Goal: Download file/media

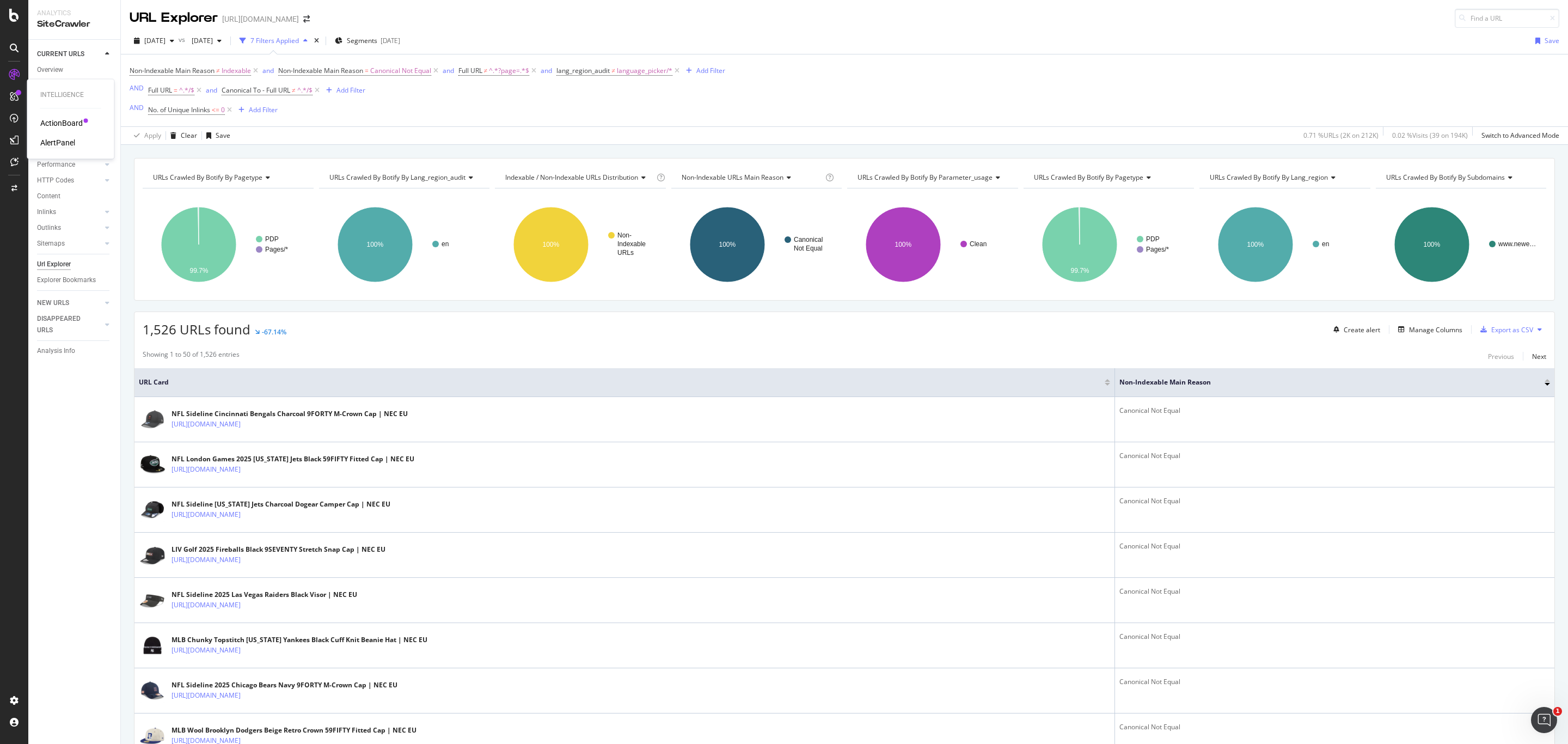
click at [62, 139] on div "AlertPanel" at bounding box center [57, 142] width 35 height 11
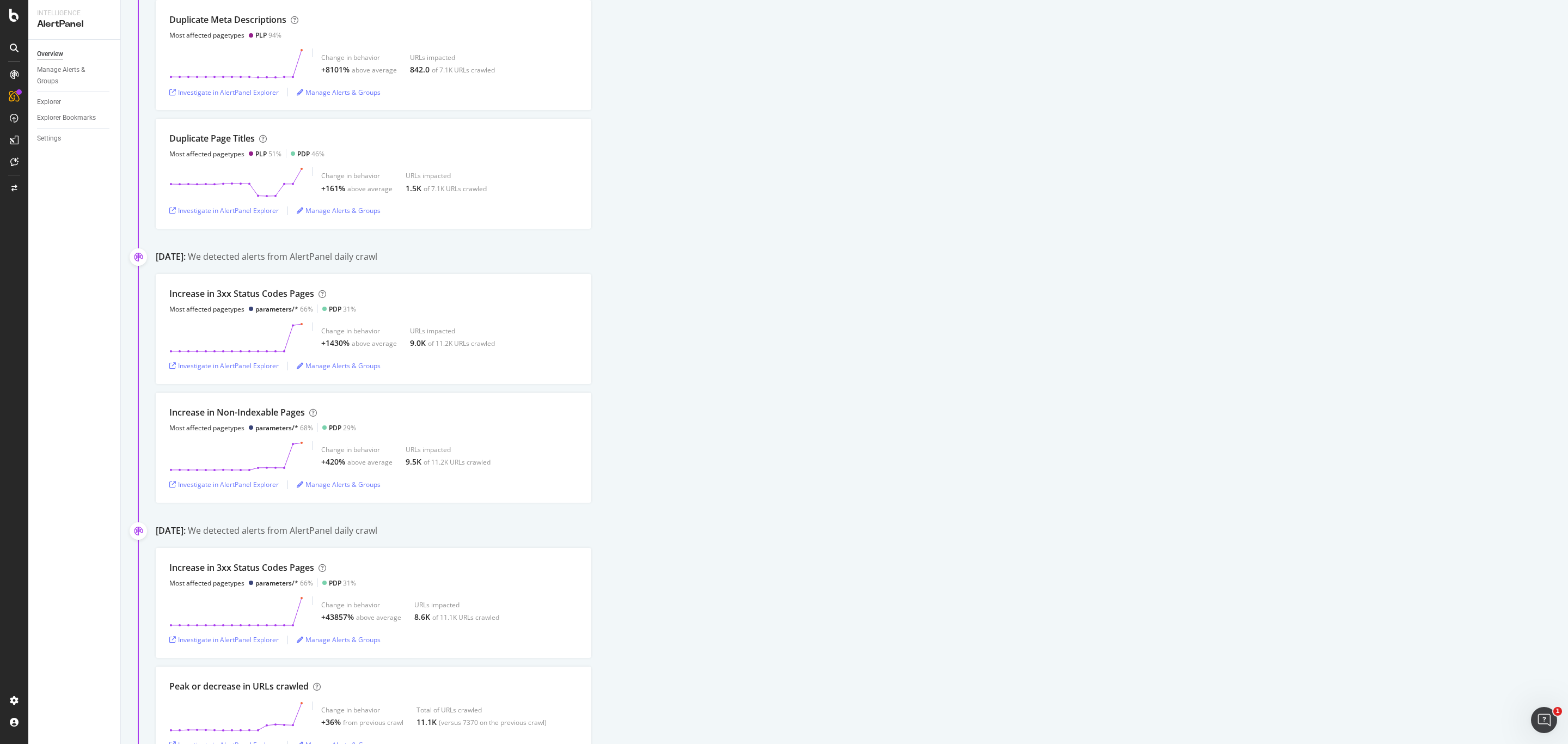
scroll to position [980, 0]
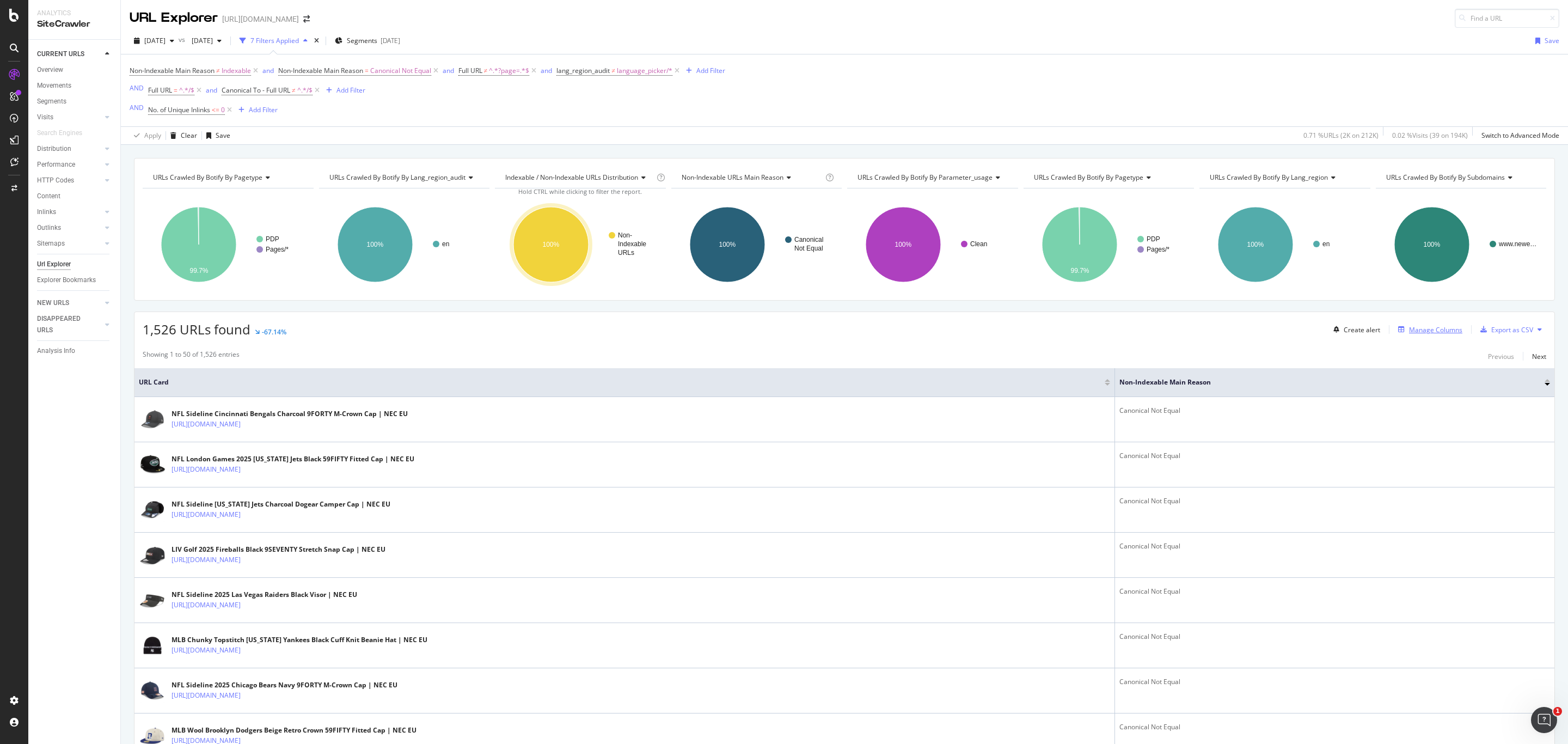
click at [1428, 328] on div "Manage Columns" at bounding box center [1436, 329] width 54 height 9
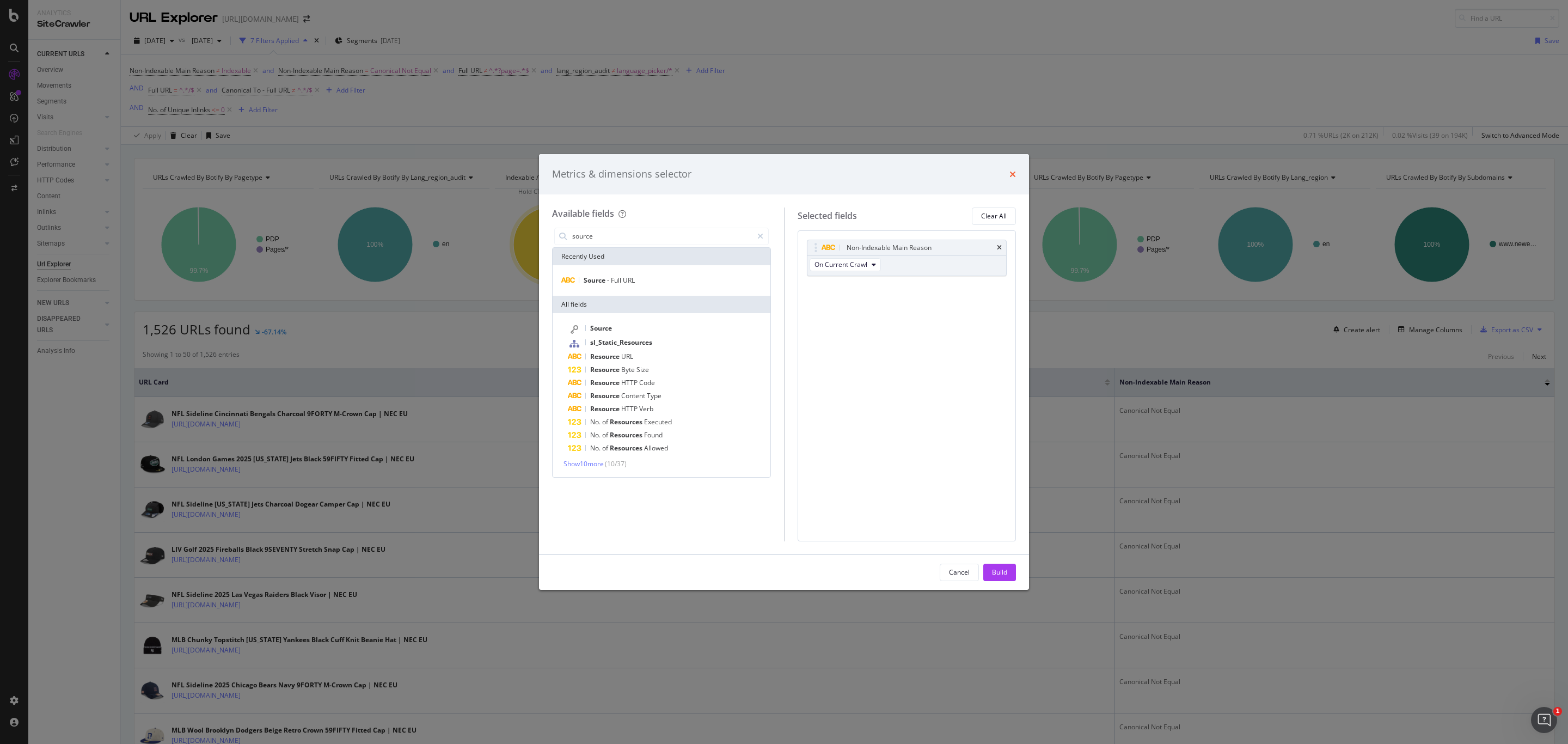
type input "source"
click at [1009, 177] on icon "times" at bounding box center [1012, 174] width 7 height 9
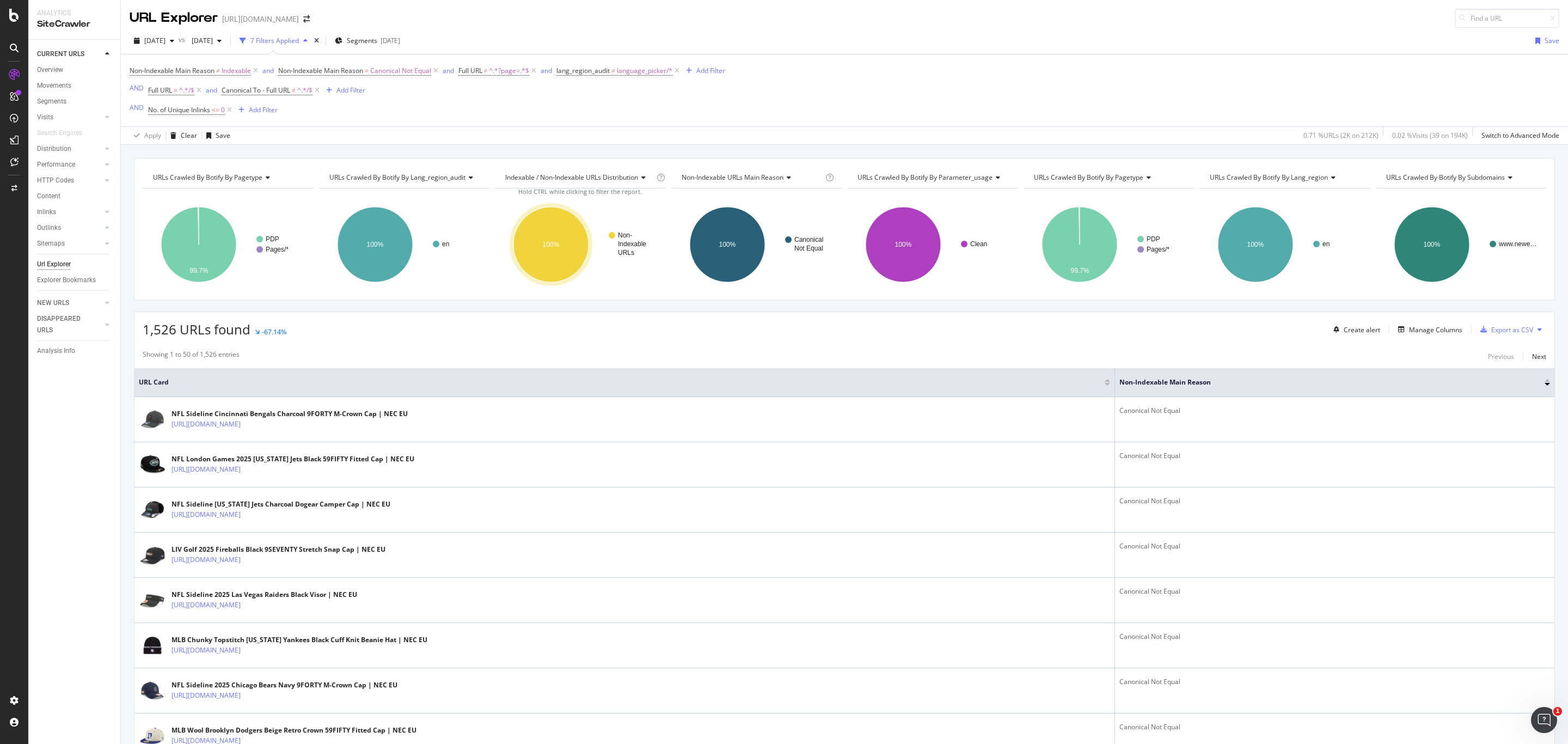
click at [1538, 331] on icon at bounding box center [1539, 329] width 4 height 7
click at [1493, 337] on div "Export XML Sitemaps" at bounding box center [1479, 331] width 82 height 16
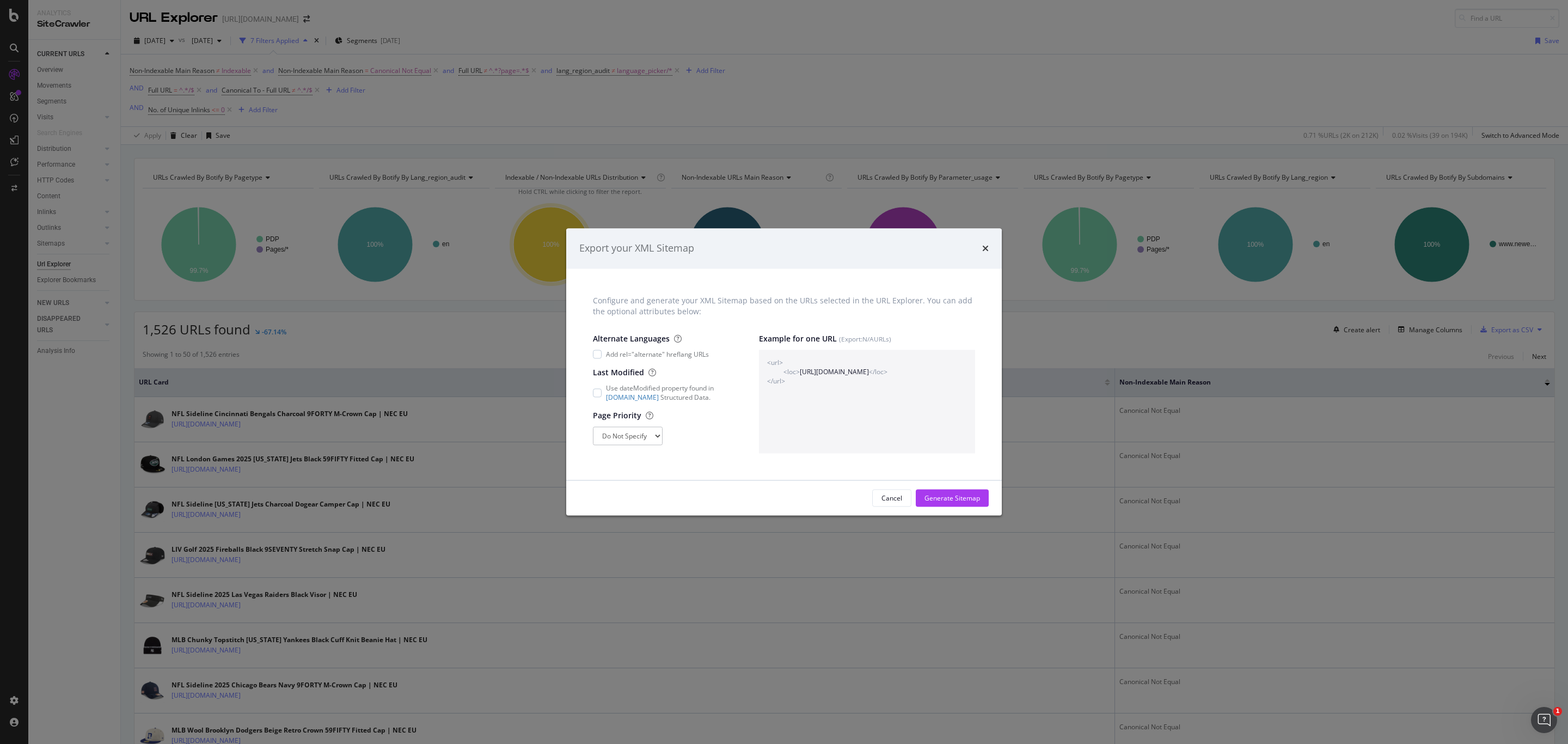
click at [982, 250] on icon "times" at bounding box center [985, 248] width 7 height 9
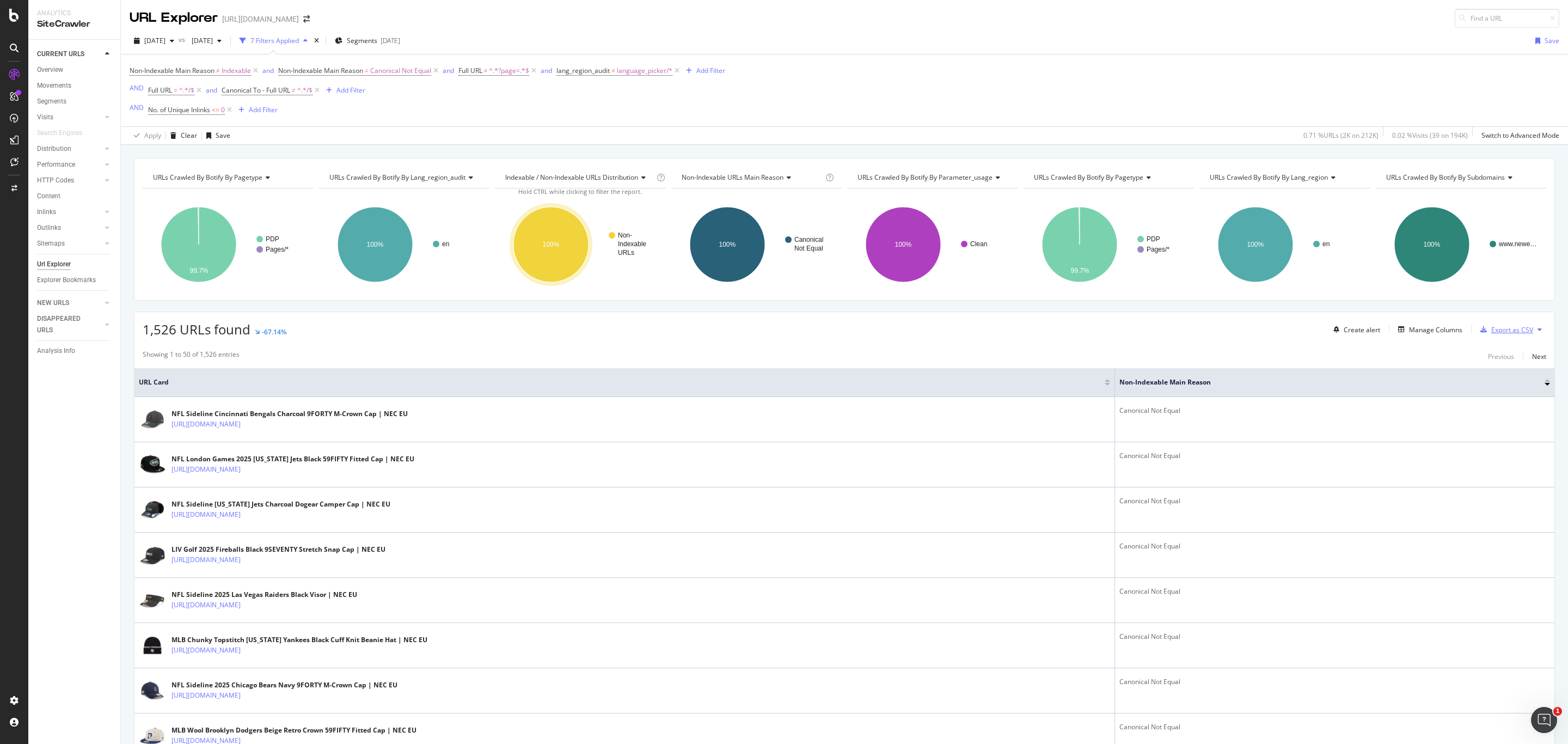
click at [1508, 332] on div "Export as CSV" at bounding box center [1512, 329] width 42 height 9
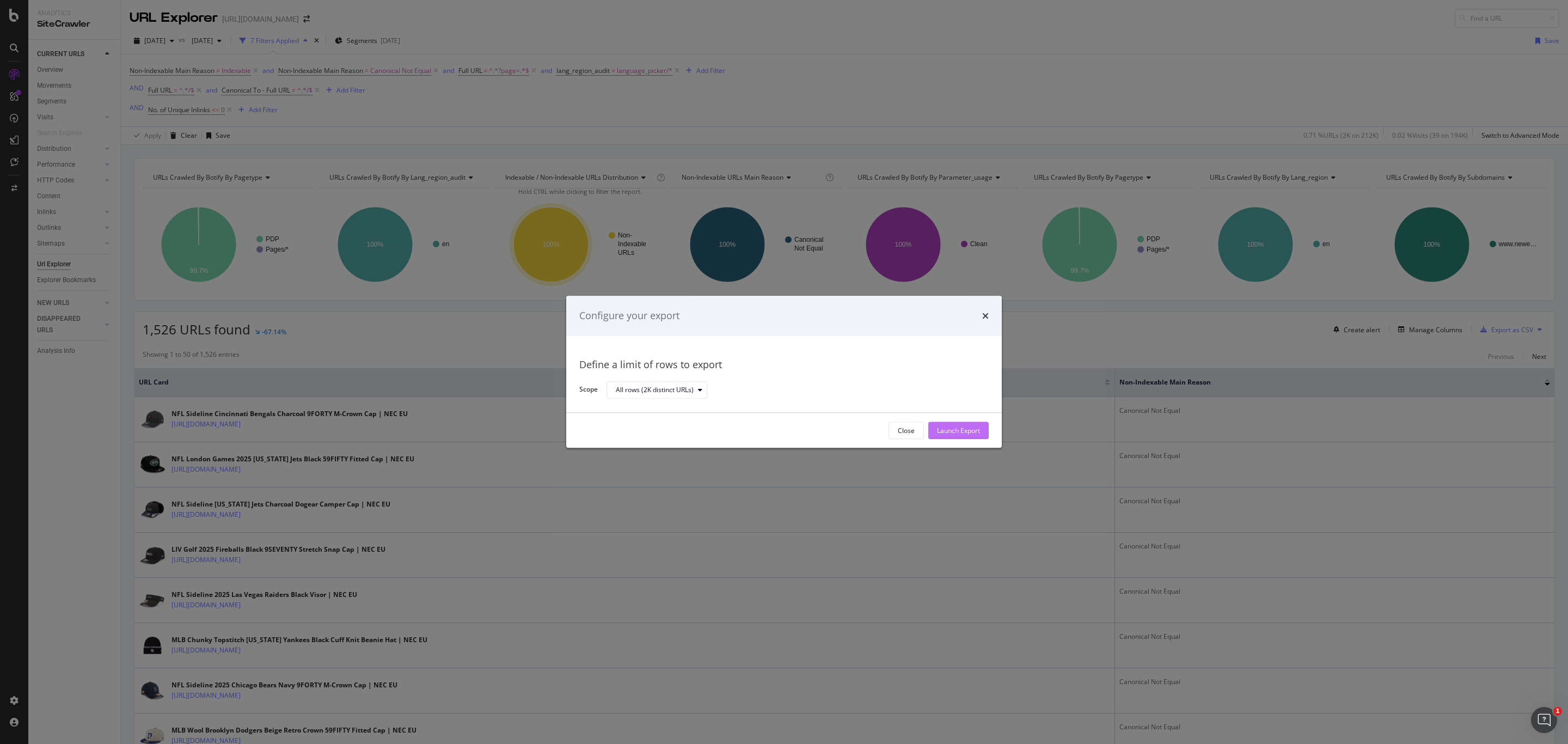
click at [972, 426] on div "Launch Export" at bounding box center [958, 430] width 43 height 9
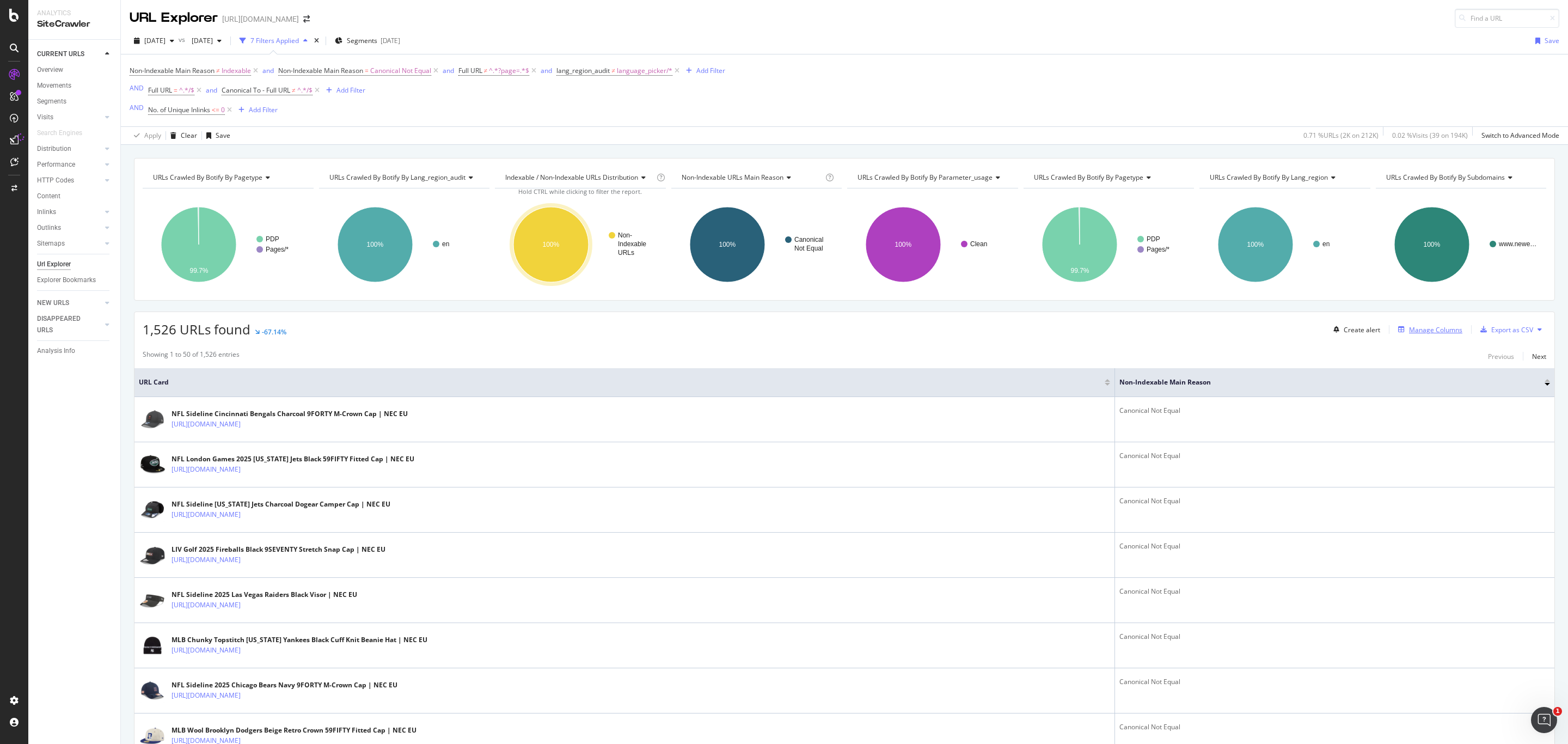
click at [1431, 333] on div "Manage Columns" at bounding box center [1436, 329] width 54 height 9
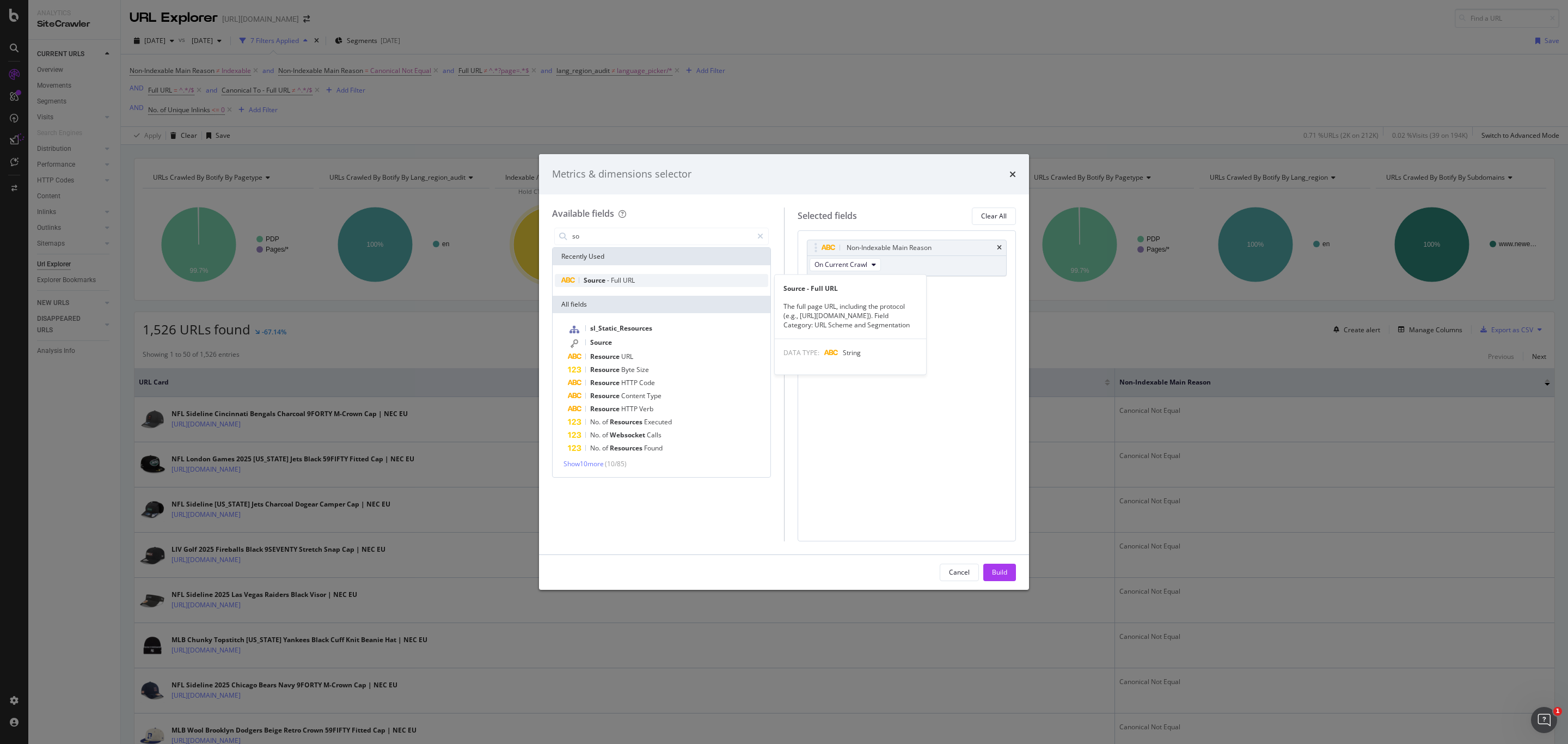
type input "so"
click at [617, 281] on span "Full" at bounding box center [617, 280] width 12 height 9
click at [998, 575] on div "Build" at bounding box center [999, 572] width 15 height 9
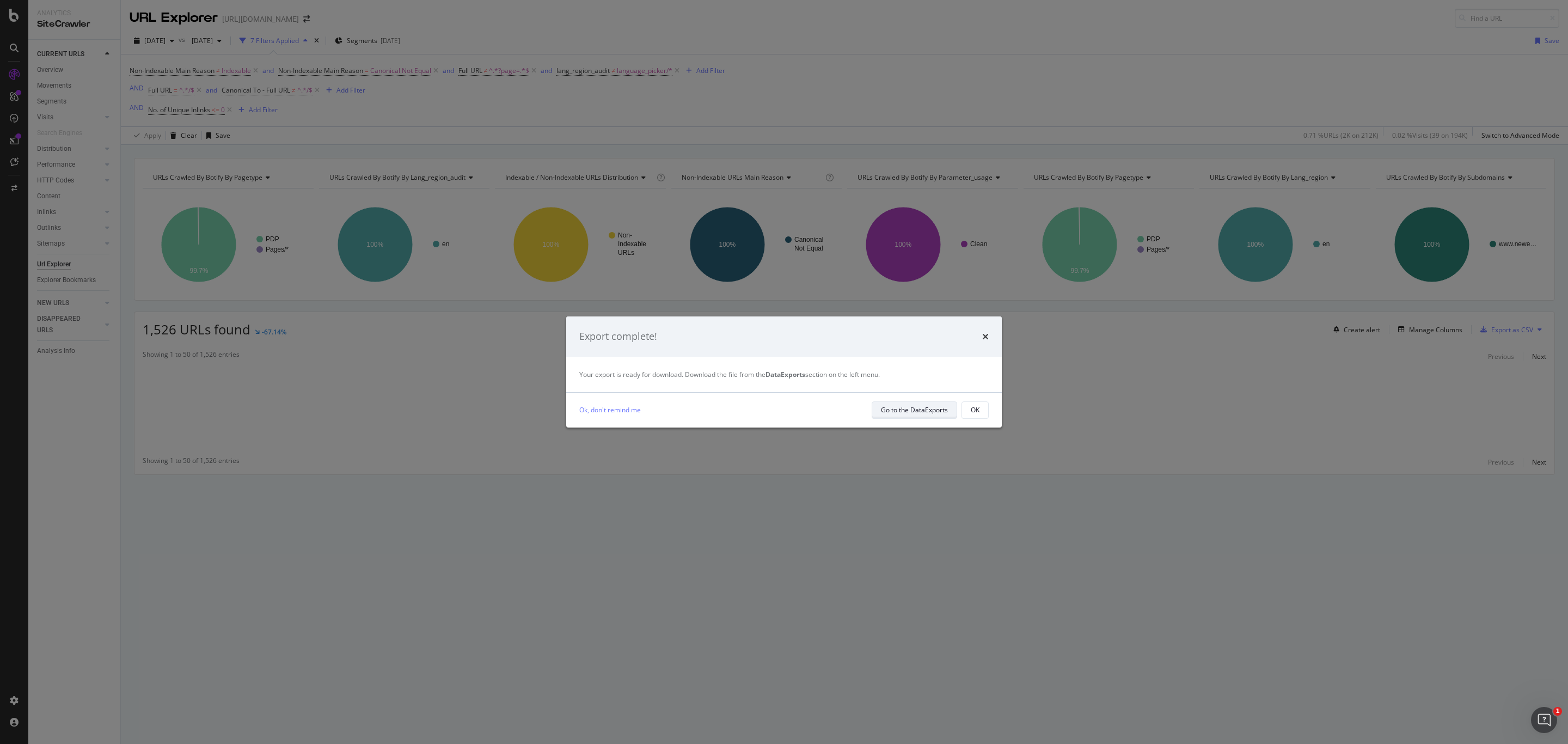
drag, startPoint x: 900, startPoint y: 407, endPoint x: 910, endPoint y: 415, distance: 12.8
click at [909, 413] on div "Go to the DataExports" at bounding box center [914, 409] width 67 height 9
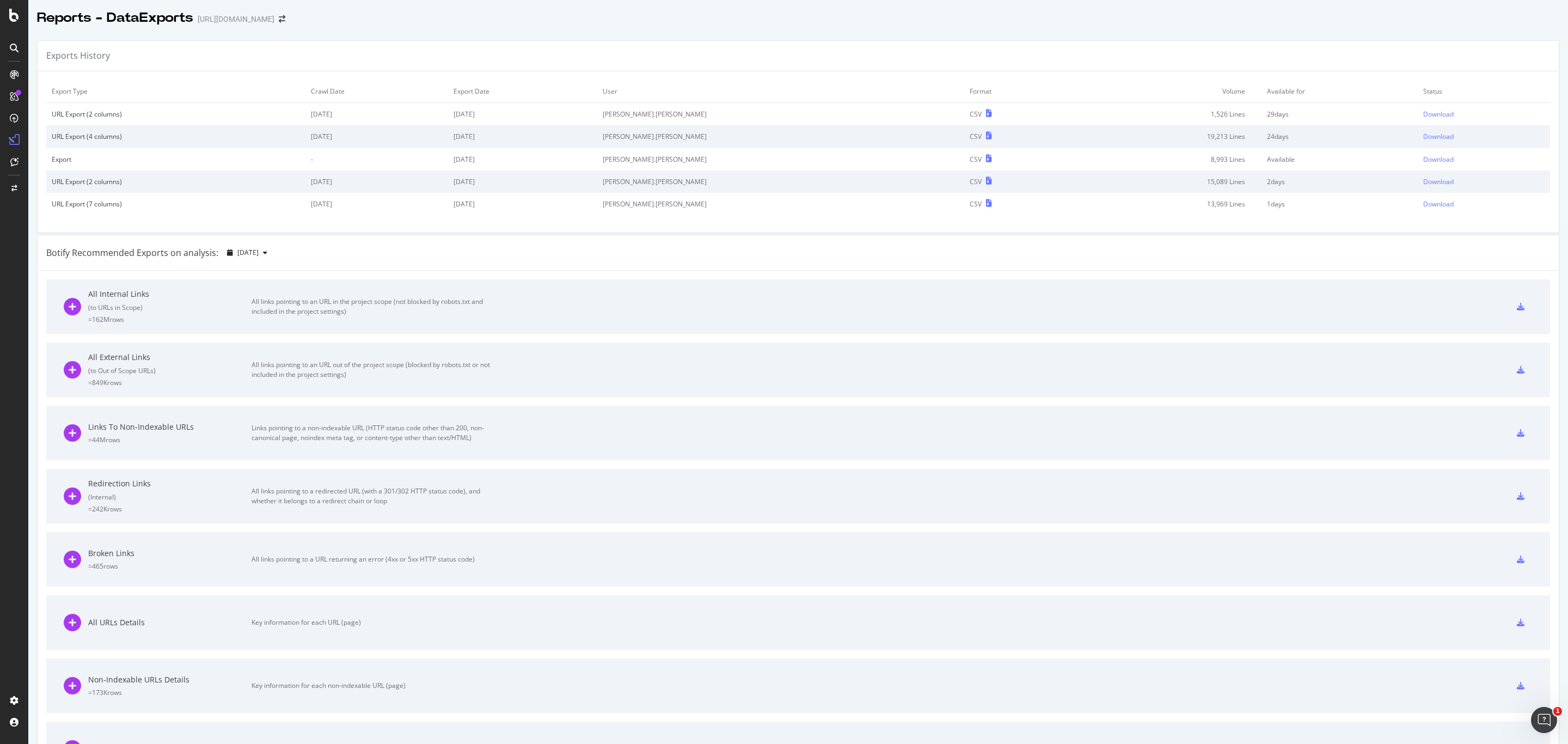
click at [1418, 121] on td "Download" at bounding box center [1483, 114] width 132 height 23
click at [1423, 114] on div "Download" at bounding box center [1438, 114] width 30 height 9
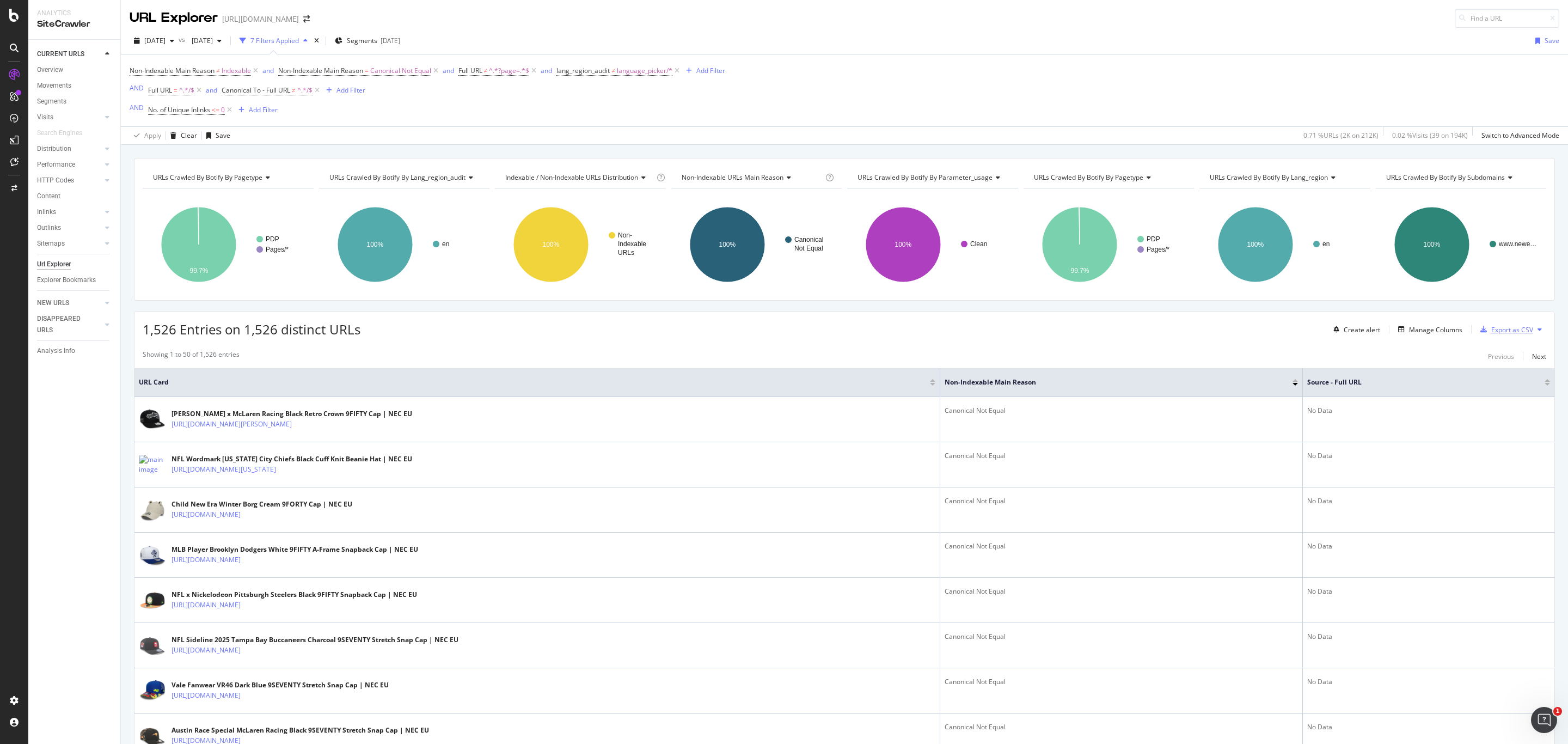
click at [1509, 334] on div "Export as CSV" at bounding box center [1512, 329] width 42 height 9
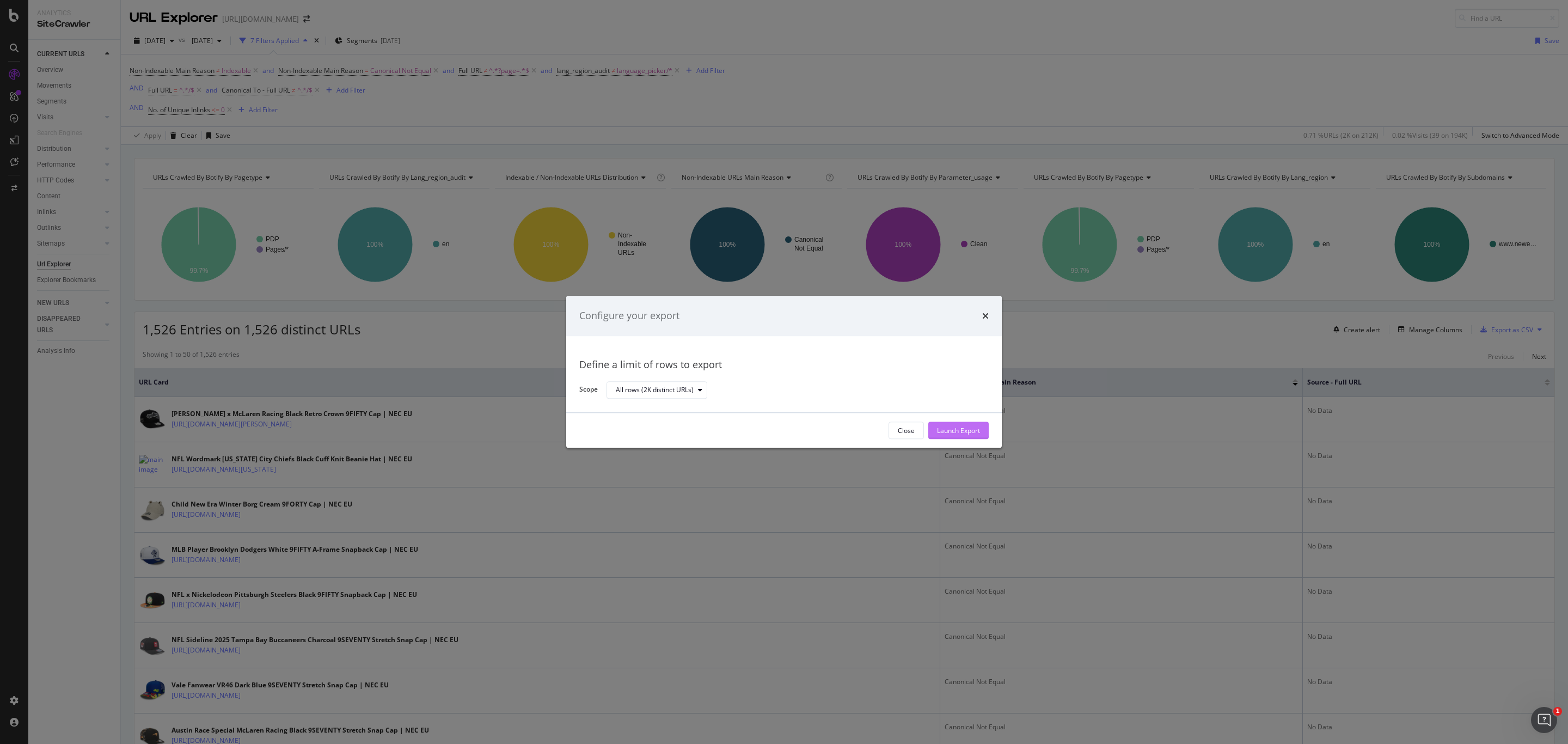
click at [969, 430] on div "Launch Export" at bounding box center [958, 430] width 43 height 9
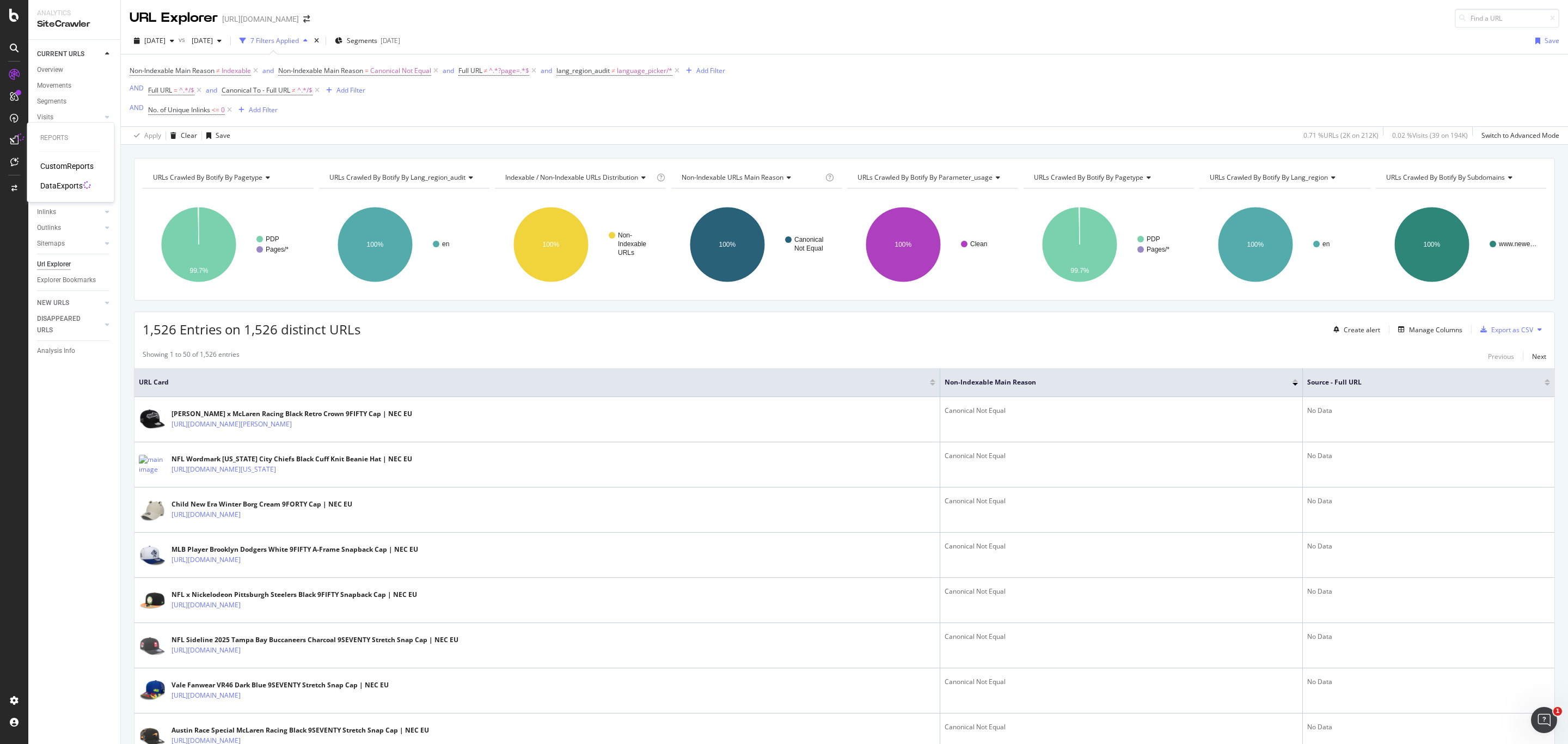
click at [17, 144] on icon at bounding box center [14, 140] width 9 height 9
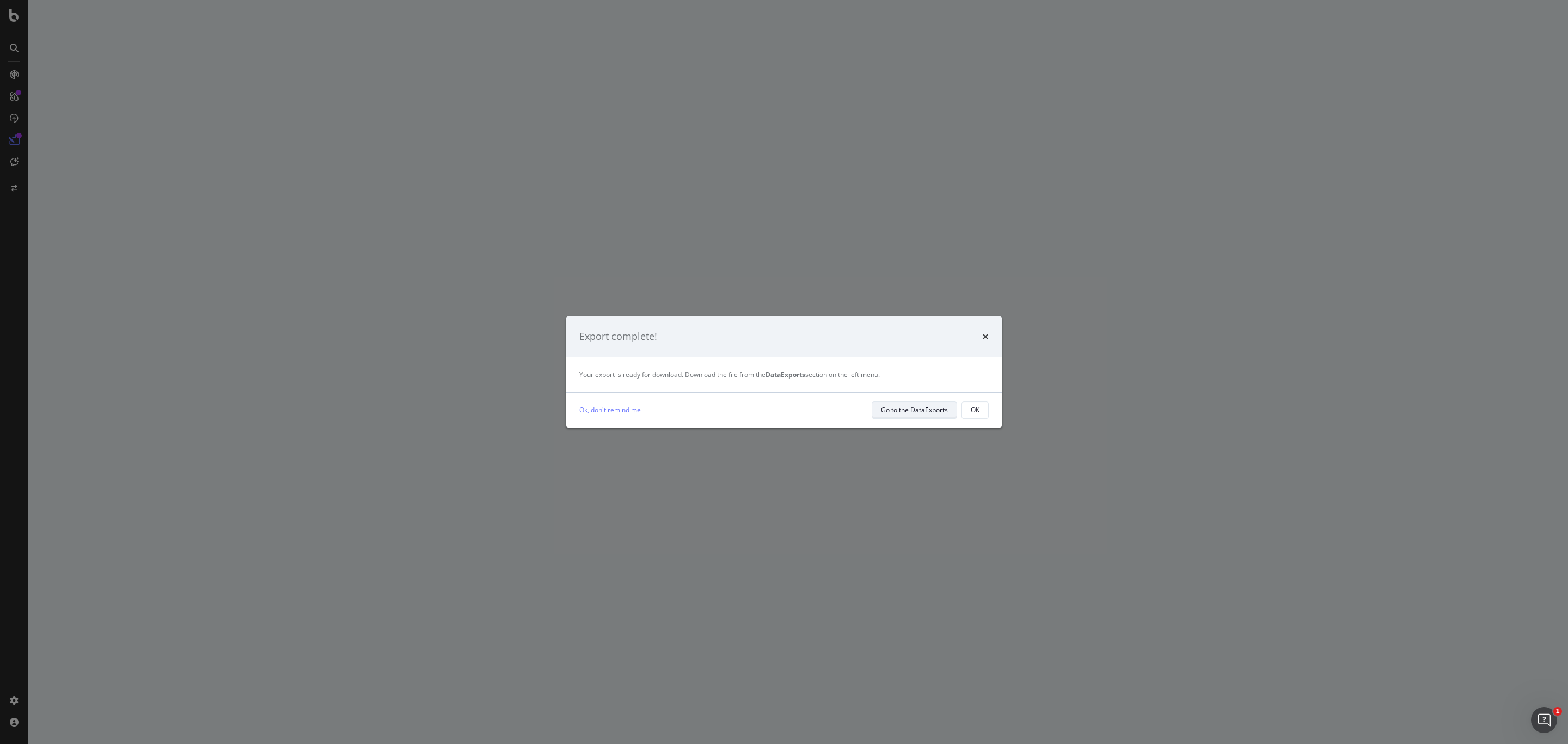
click at [928, 412] on div "Go to the DataExports" at bounding box center [914, 409] width 67 height 9
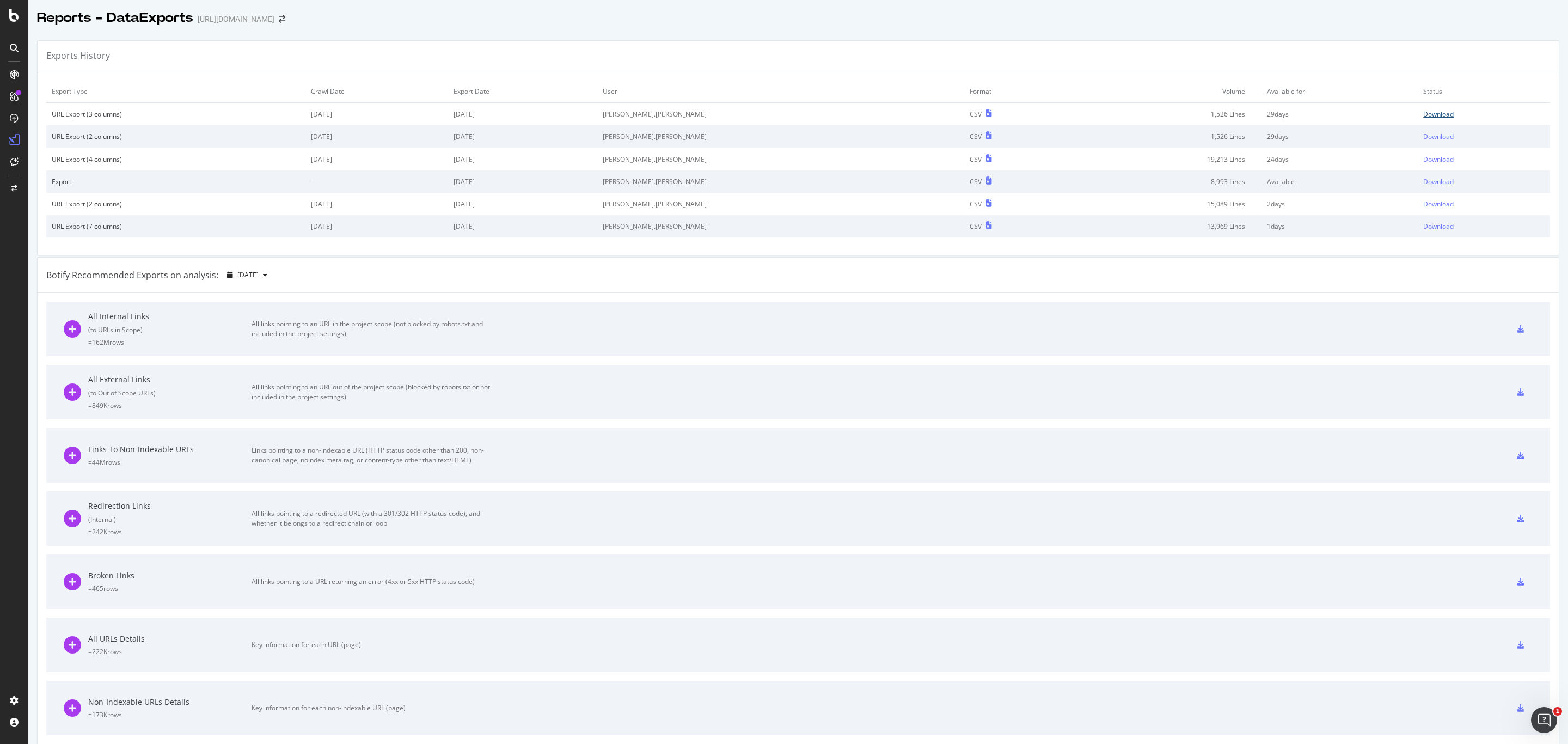
click at [1423, 113] on div "Download" at bounding box center [1438, 114] width 30 height 9
